Goal: Task Accomplishment & Management: Manage account settings

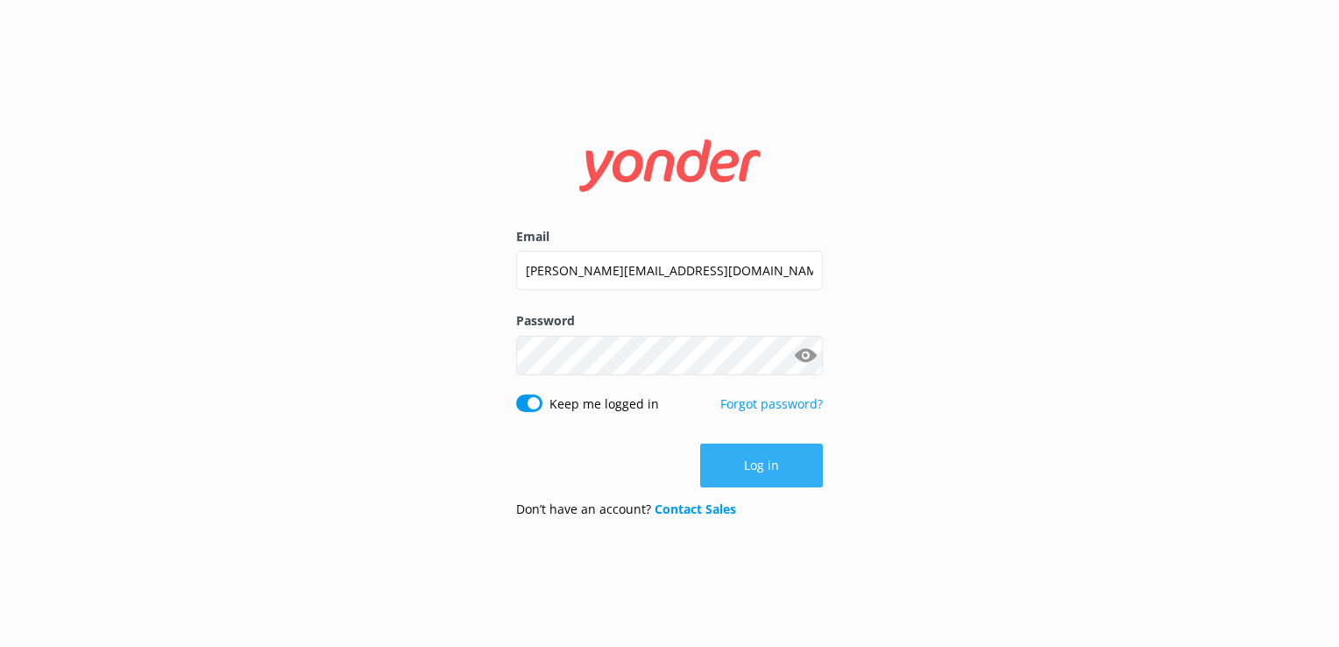
click at [746, 464] on button "Log in" at bounding box center [761, 465] width 123 height 44
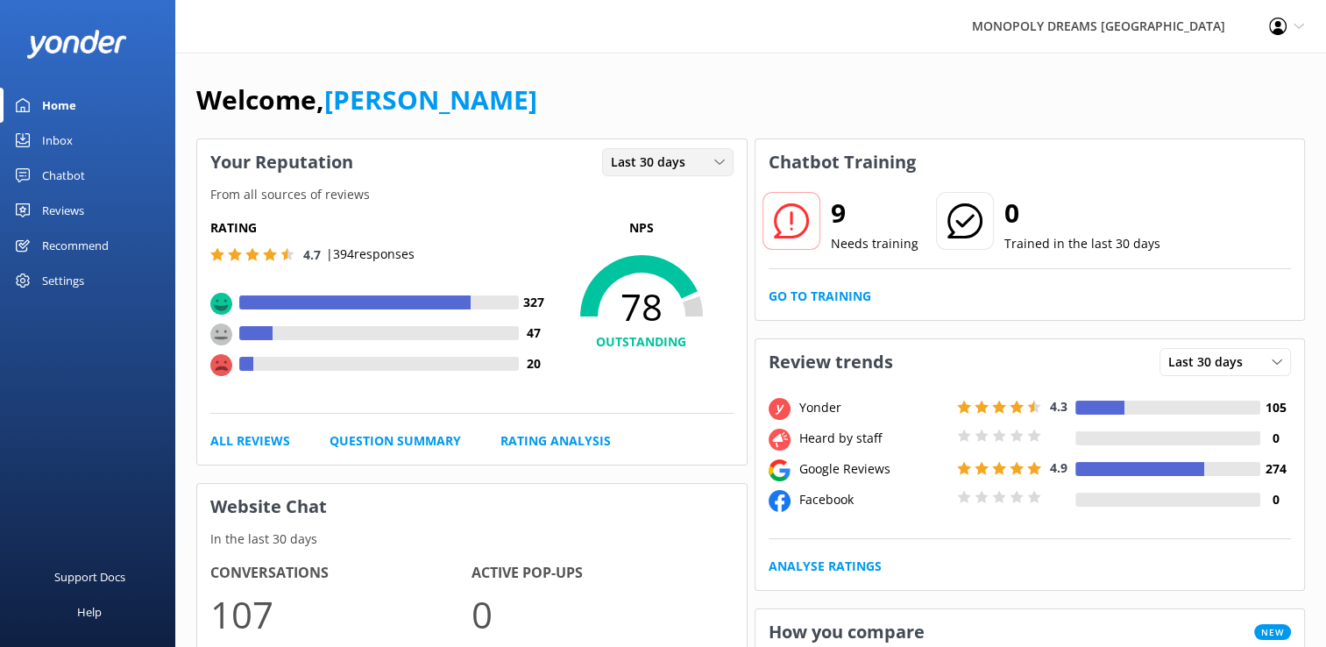
click at [648, 163] on span "Last 30 days" at bounding box center [653, 161] width 85 height 19
click at [627, 196] on div "Last 7 days" at bounding box center [640, 198] width 56 height 18
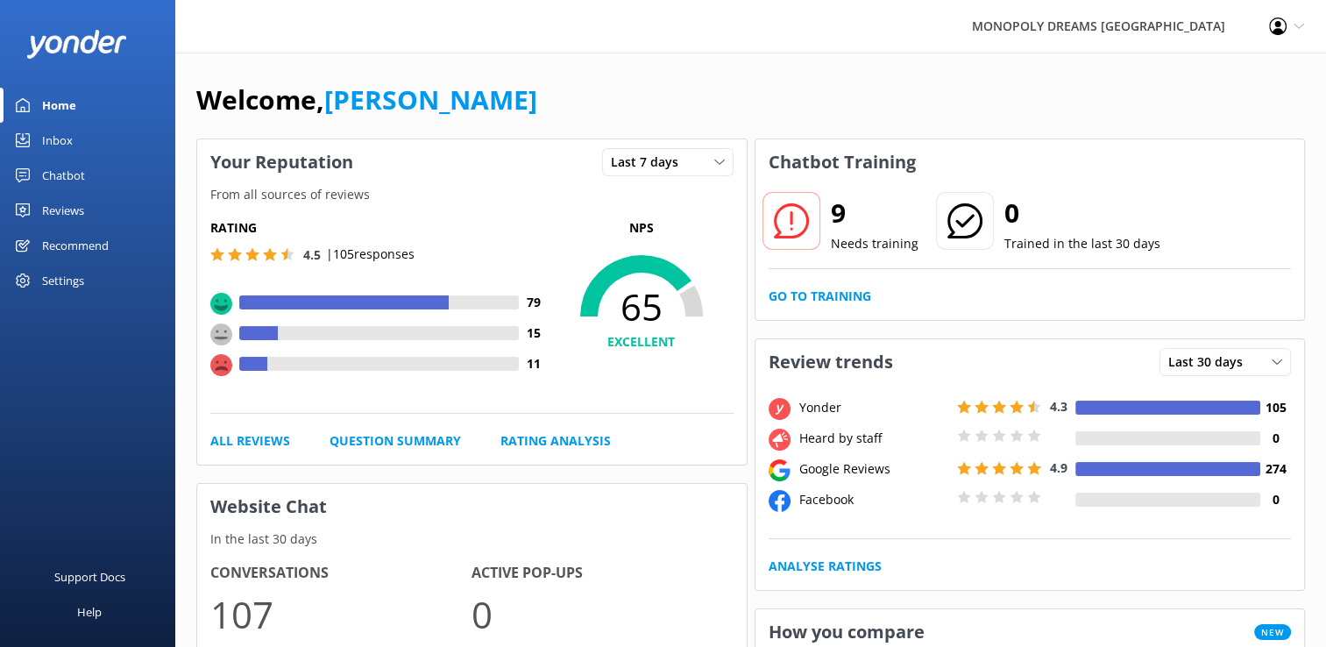
click at [62, 206] on div "Reviews" at bounding box center [63, 210] width 42 height 35
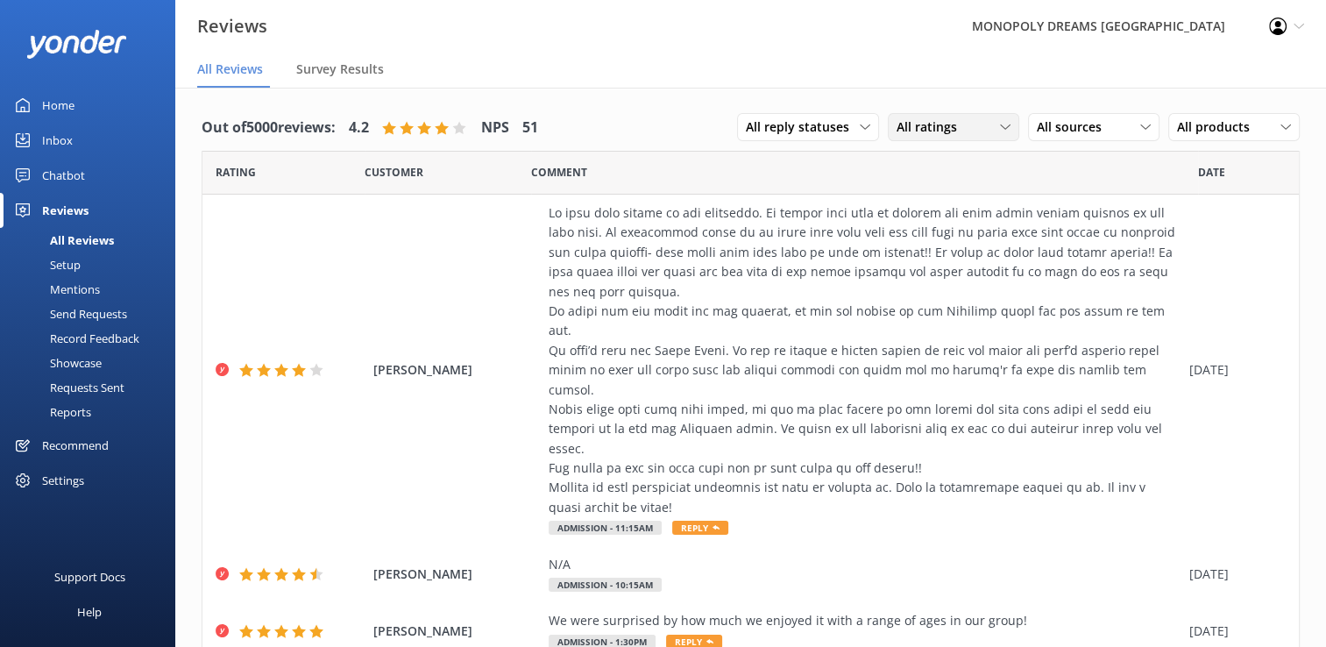
drag, startPoint x: 900, startPoint y: 124, endPoint x: 889, endPoint y: 124, distance: 10.5
click at [896, 124] on span "All ratings" at bounding box center [931, 126] width 71 height 19
click at [924, 272] on div "Detractors" at bounding box center [953, 270] width 81 height 18
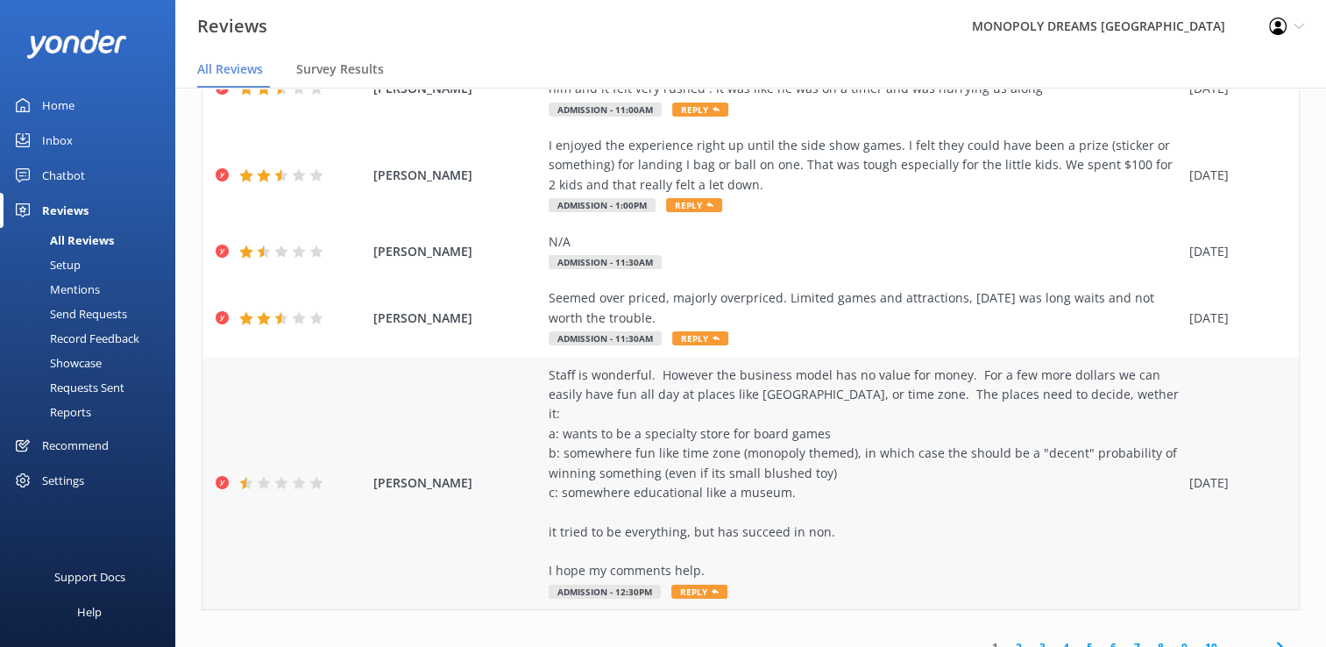
scroll to position [526, 0]
click at [1008, 639] on link "2" at bounding box center [1019, 647] width 24 height 17
